Goal: Task Accomplishment & Management: Complete application form

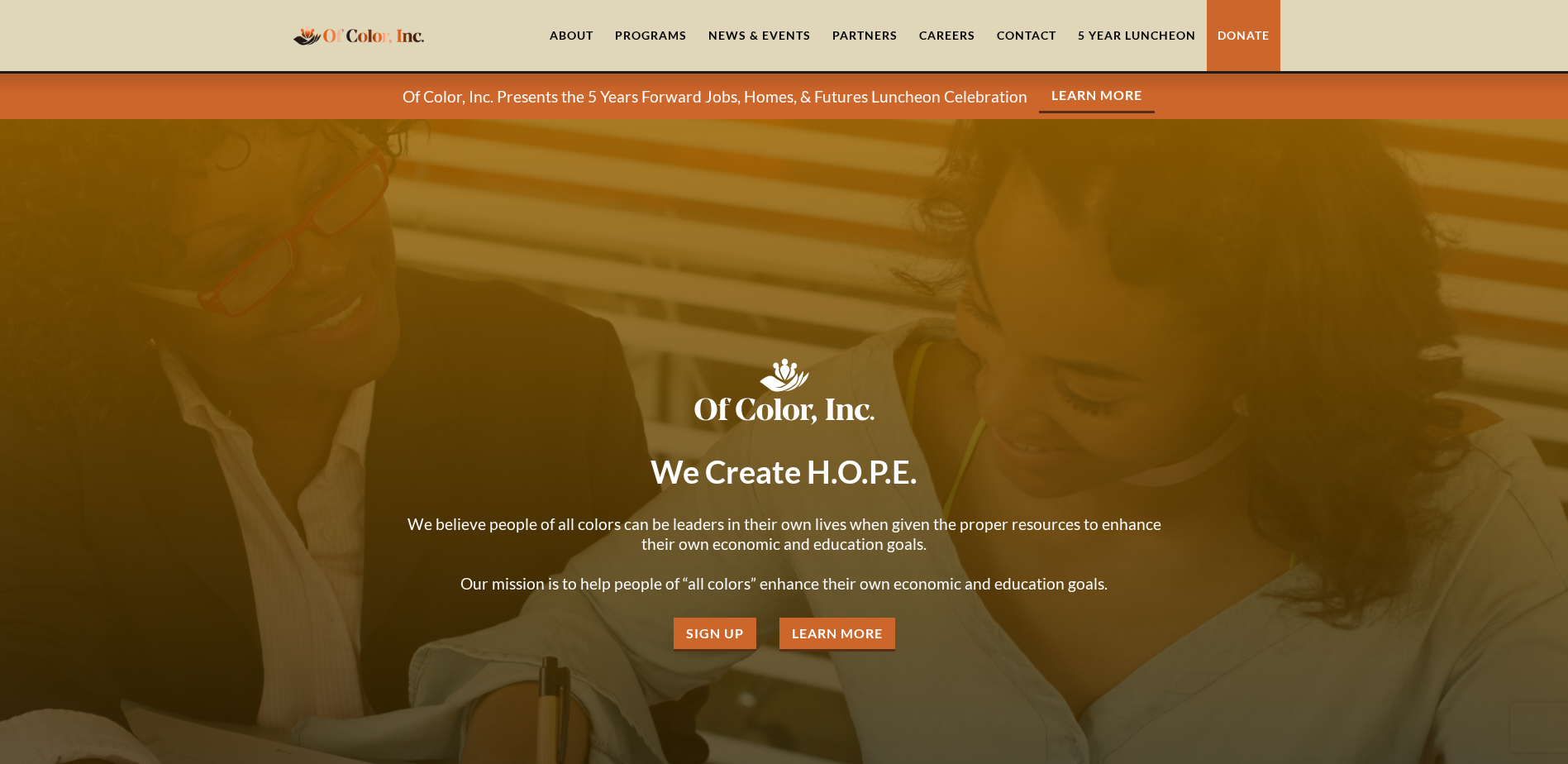
click at [957, 39] on link "Careers" at bounding box center [946, 36] width 77 height 71
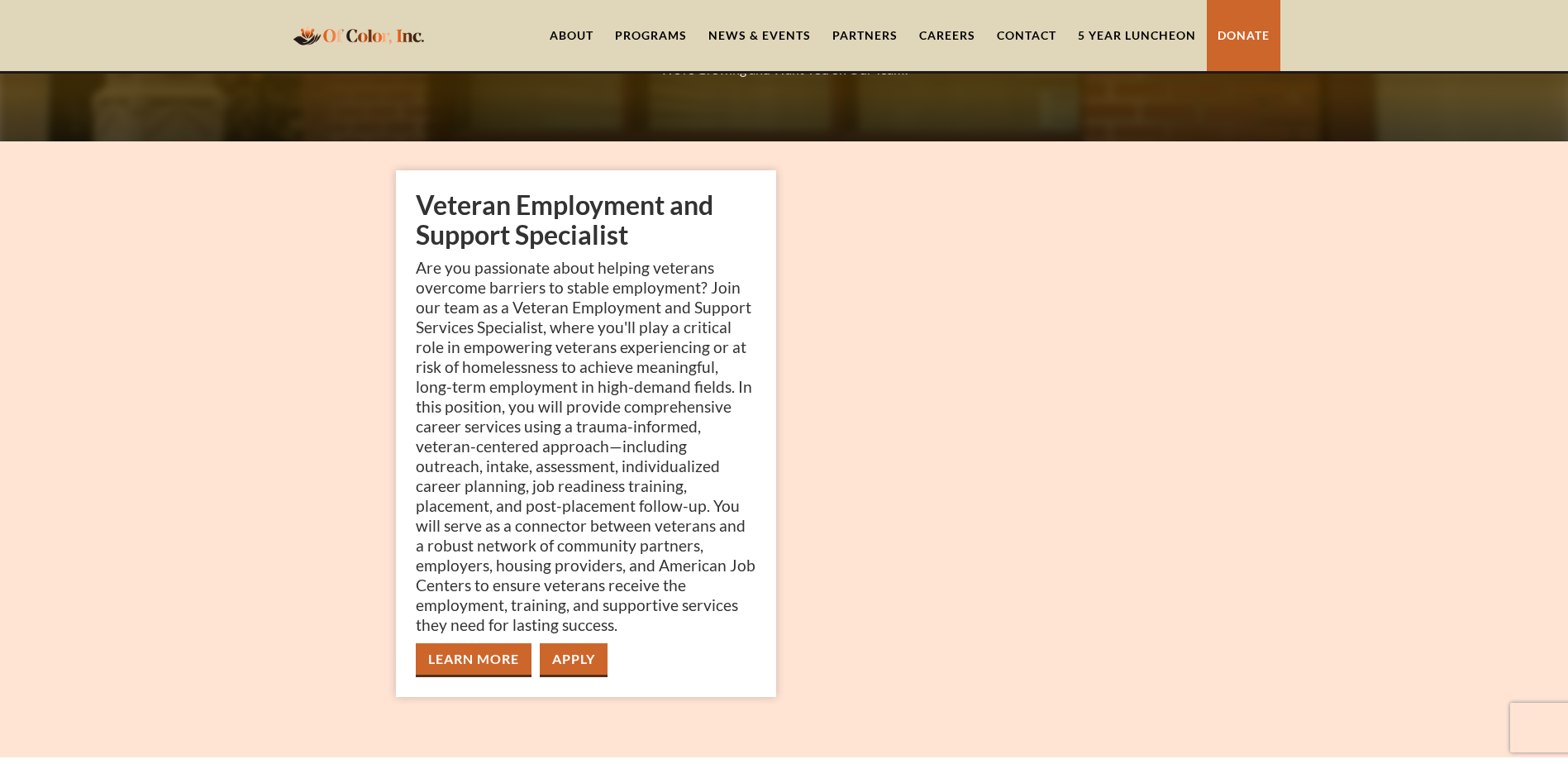
scroll to position [166, 0]
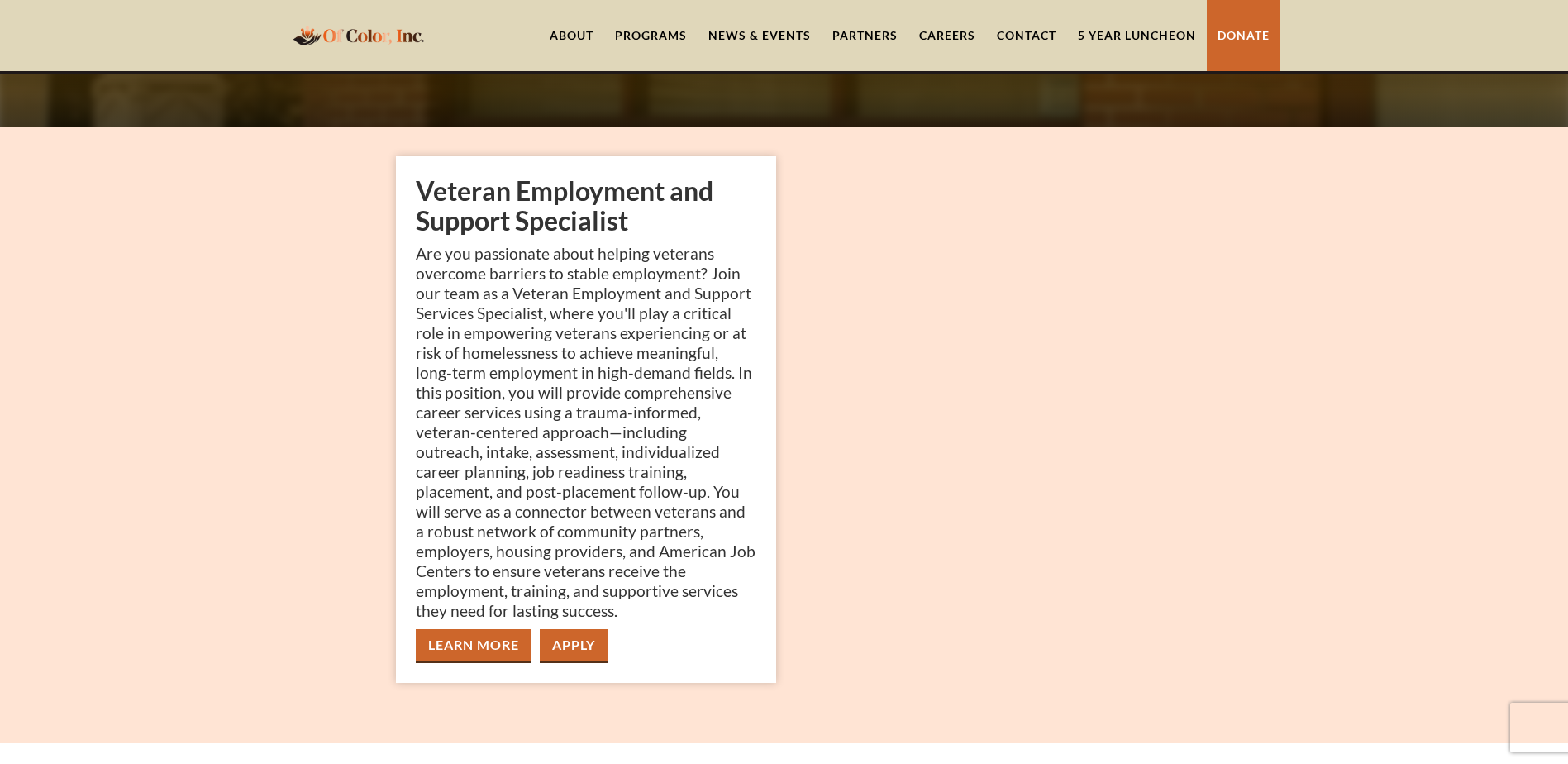
click at [575, 647] on link "Apply" at bounding box center [574, 646] width 67 height 34
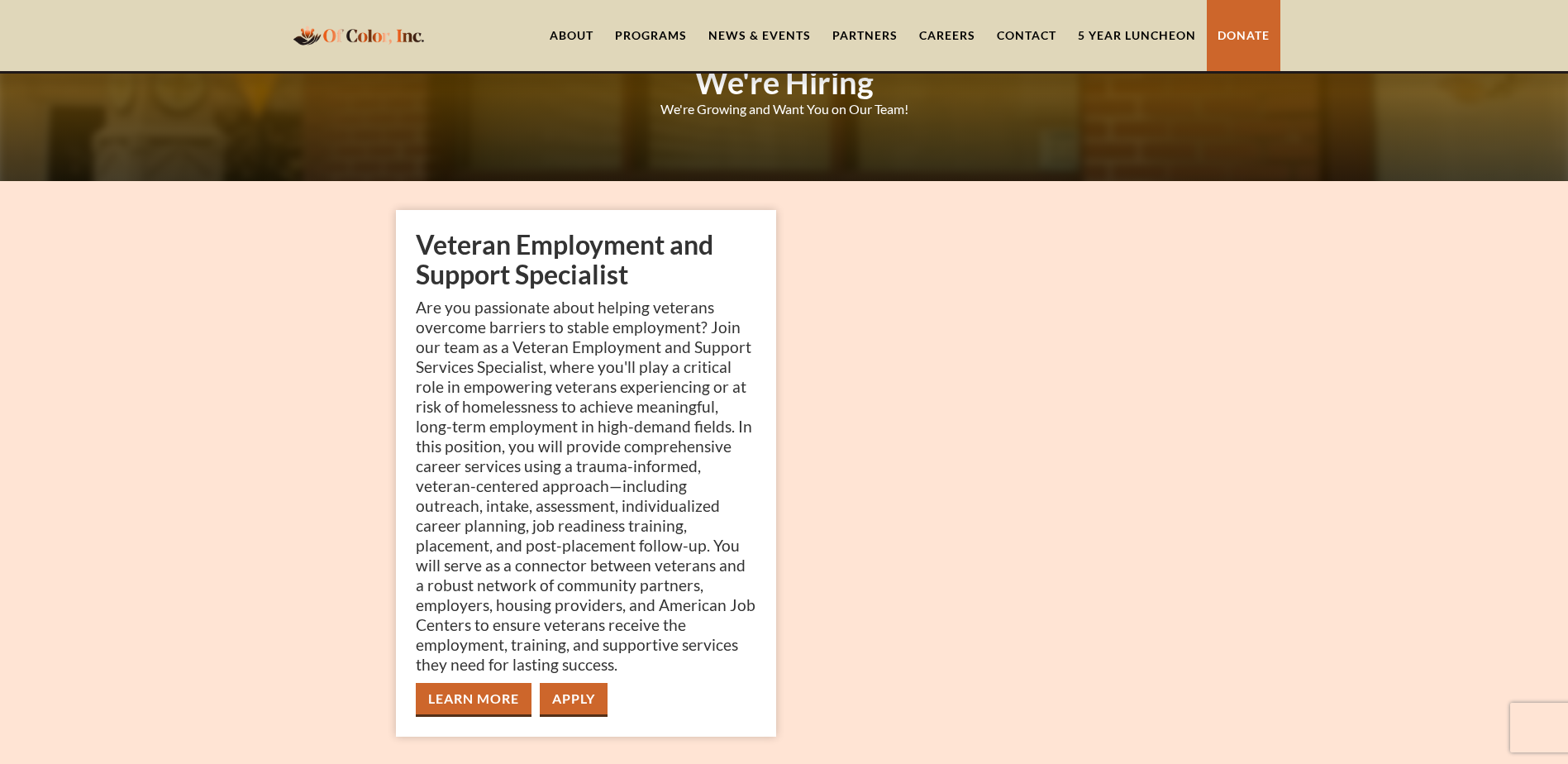
scroll to position [496, 0]
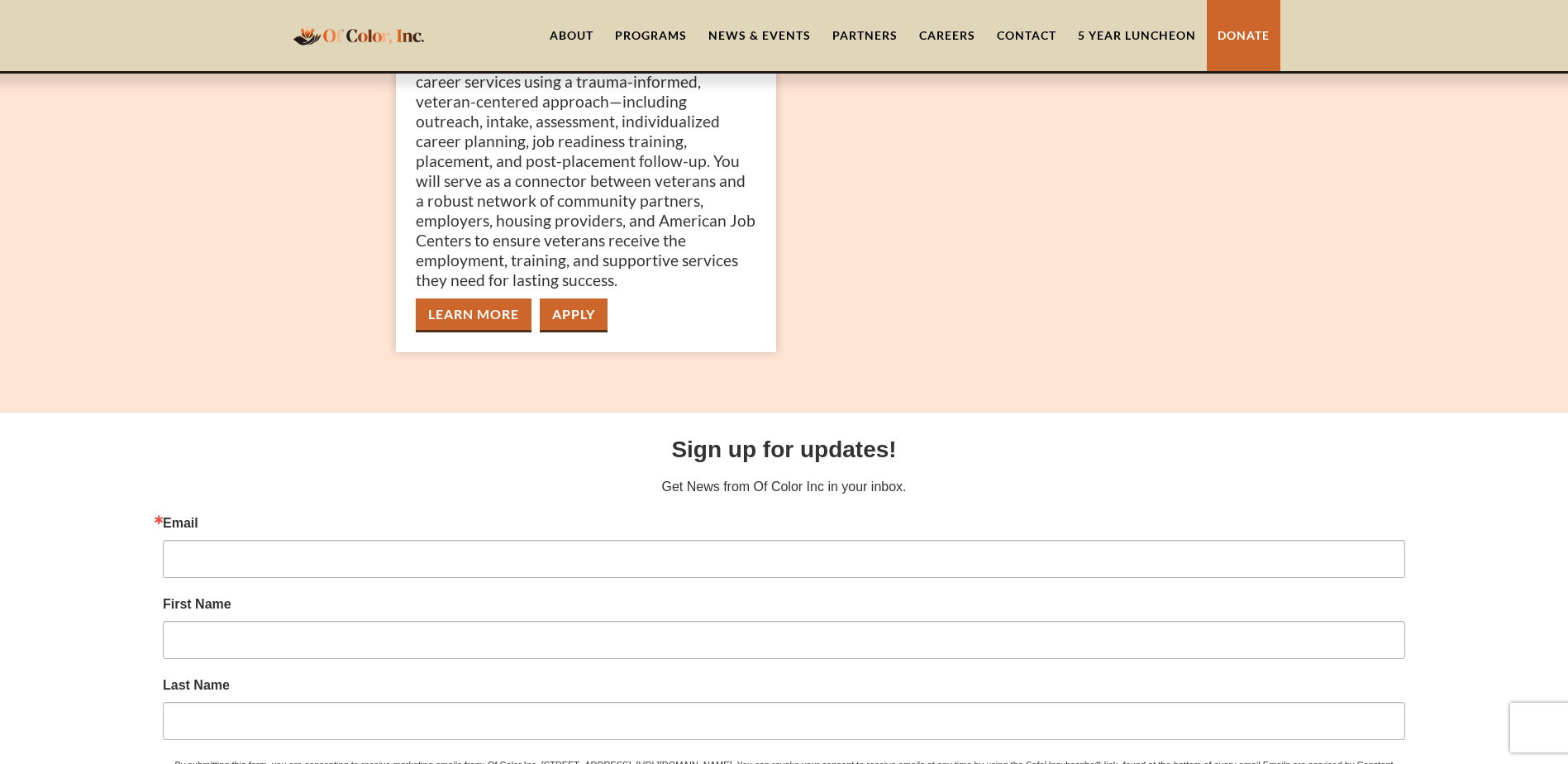
click at [571, 311] on link "Apply" at bounding box center [574, 315] width 67 height 34
click at [571, 317] on link "Apply" at bounding box center [574, 315] width 67 height 34
